Goal: Task Accomplishment & Management: Manage account settings

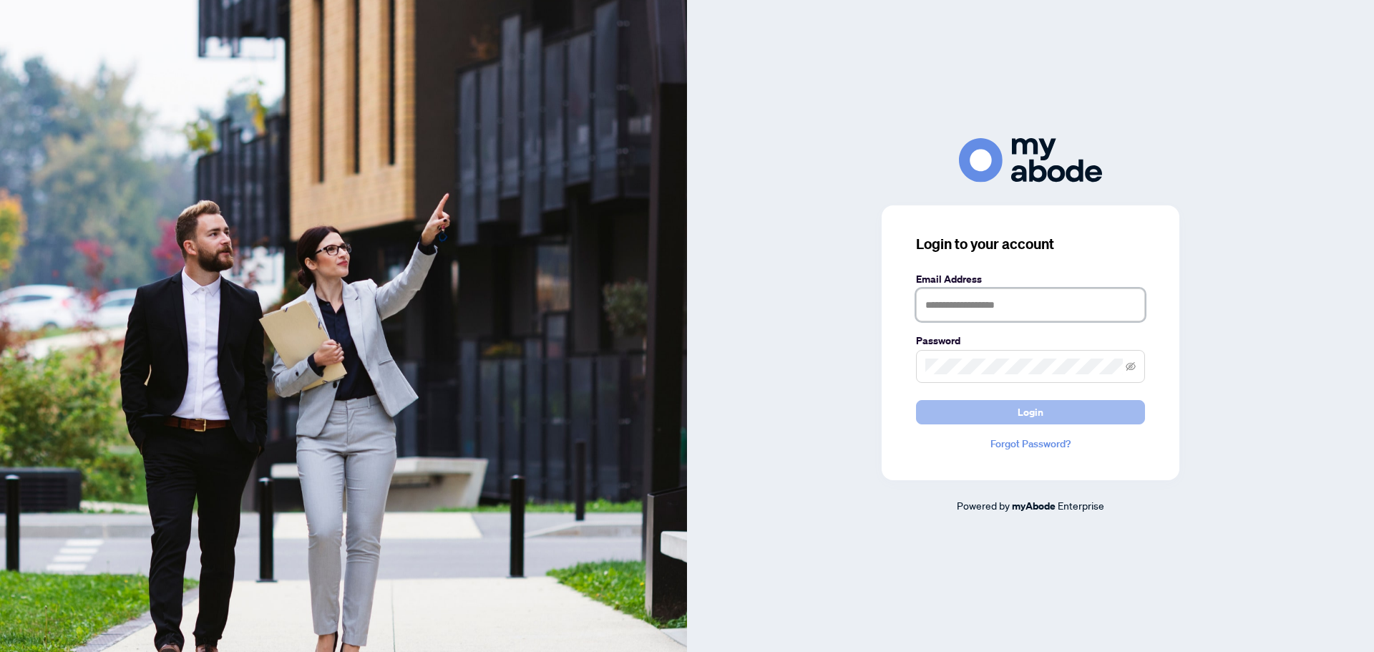
type input "**********"
click at [1050, 414] on button "Login" at bounding box center [1030, 412] width 229 height 24
